Goal: Transaction & Acquisition: Purchase product/service

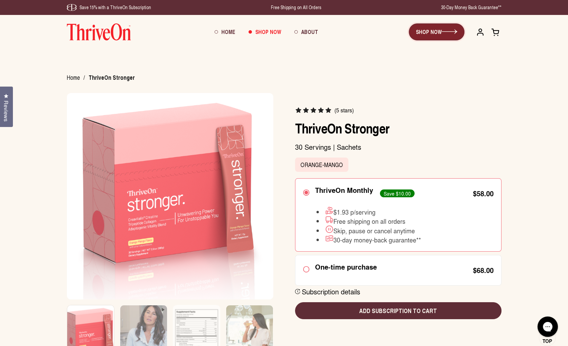
click at [436, 35] on link "SHOP NOW" at bounding box center [437, 31] width 56 height 17
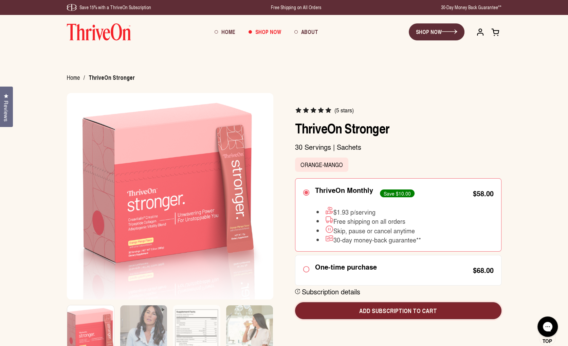
click at [403, 305] on button "Add subscription to cart" at bounding box center [398, 310] width 206 height 17
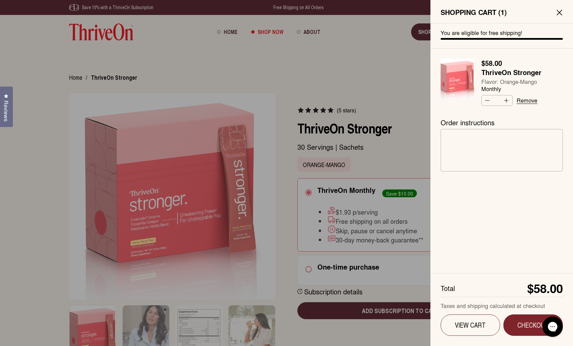
click at [519, 322] on span "Checkout" at bounding box center [533, 325] width 40 height 8
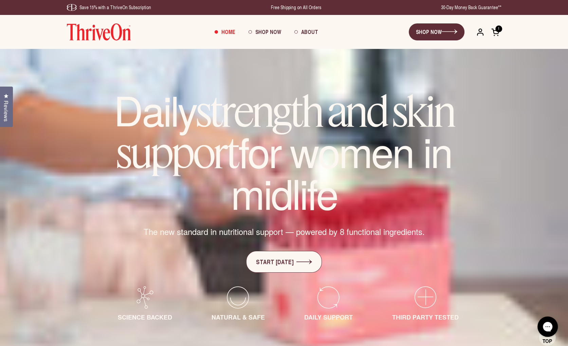
click at [291, 195] on h1 "Daily strength and skin support for women in midlife" at bounding box center [284, 151] width 380 height 123
click at [496, 32] on span at bounding box center [495, 32] width 8 height 8
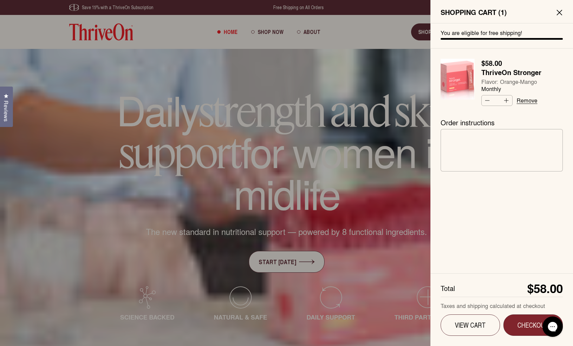
click at [524, 326] on span "Checkout" at bounding box center [533, 325] width 40 height 8
